Goal: Contribute content: Add original content to the website for others to see

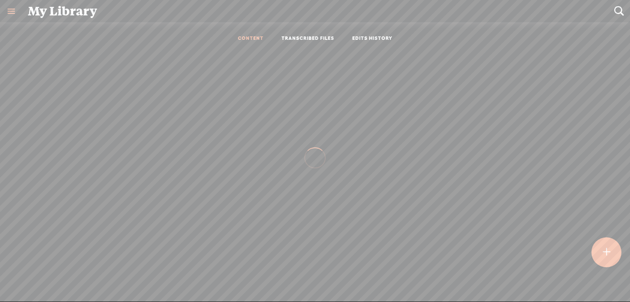
scroll to position [0, 0]
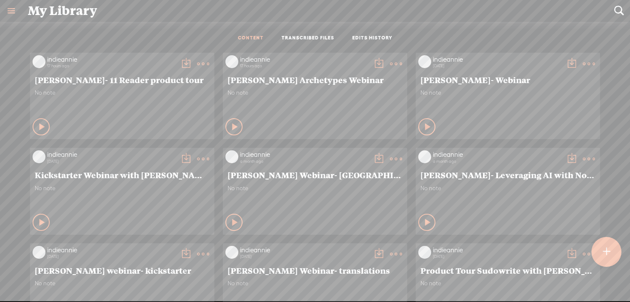
click at [396, 63] on t at bounding box center [396, 64] width 12 height 12
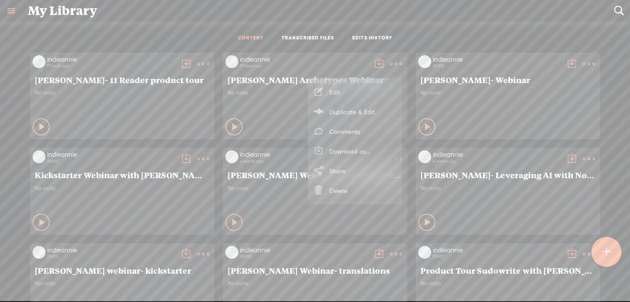
click at [329, 151] on link "Download as..." at bounding box center [356, 152] width 86 height 20
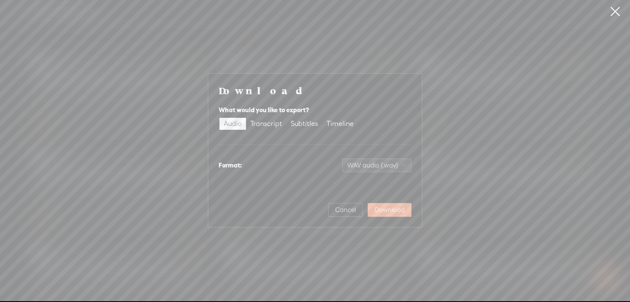
scroll to position [0, 0]
click at [337, 215] on button "Cancel" at bounding box center [346, 211] width 34 height 14
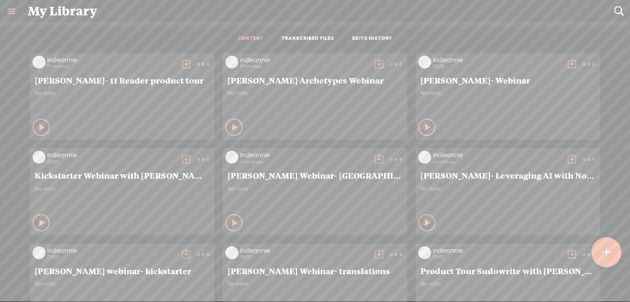
click at [324, 75] on span "[PERSON_NAME] Archetypes Webinar" at bounding box center [315, 80] width 175 height 10
click at [390, 62] on t at bounding box center [396, 64] width 12 height 12
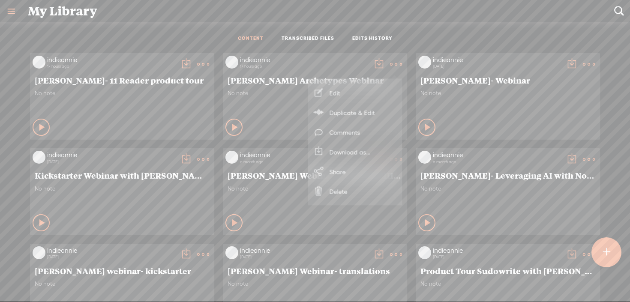
click at [354, 92] on link "Edit" at bounding box center [356, 93] width 86 height 20
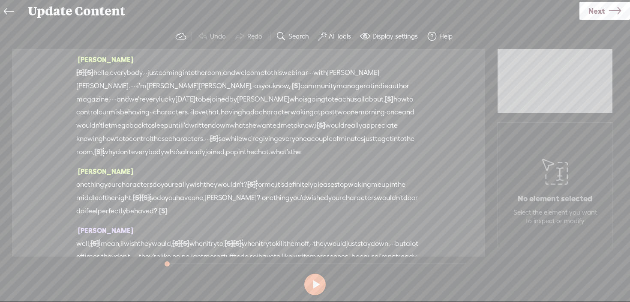
click at [589, 12] on span "Next" at bounding box center [597, 11] width 16 height 22
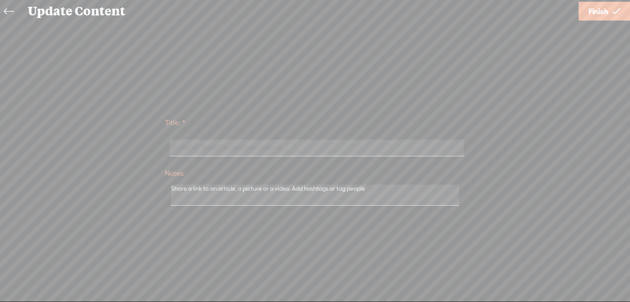
click at [586, 13] on link "Finish" at bounding box center [604, 11] width 51 height 19
